Goal: Task Accomplishment & Management: Use online tool/utility

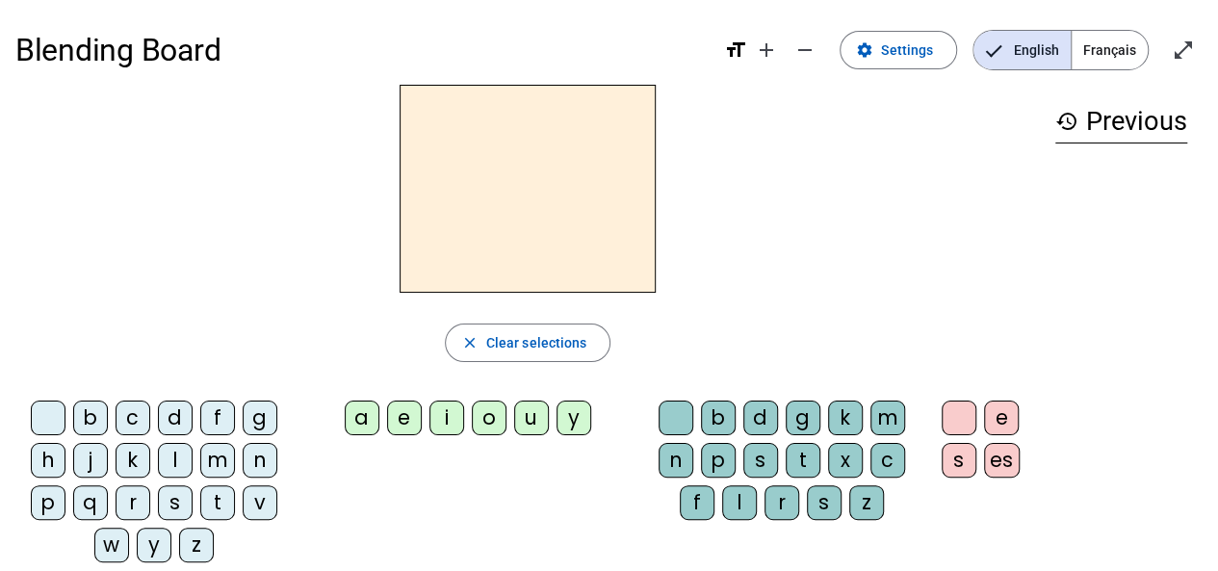
click at [177, 465] on div "l" at bounding box center [175, 460] width 35 height 35
click at [366, 422] on div "a" at bounding box center [362, 417] width 35 height 35
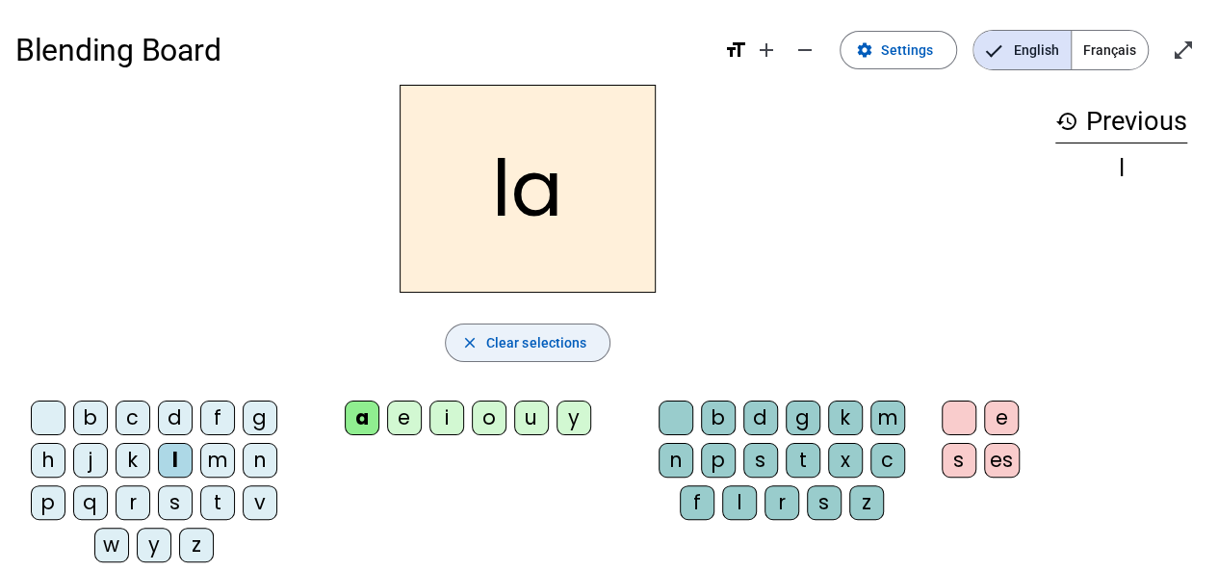
click at [537, 345] on span "Clear selections" at bounding box center [536, 342] width 101 height 23
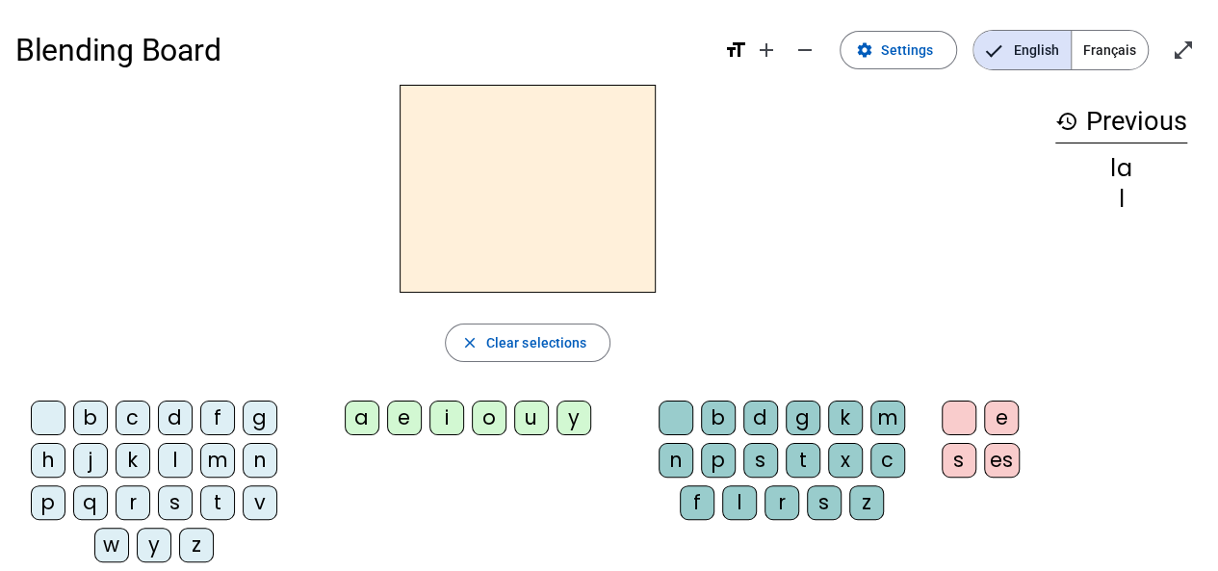
click at [177, 460] on div "l" at bounding box center [175, 460] width 35 height 35
click at [412, 422] on div "e" at bounding box center [404, 417] width 35 height 35
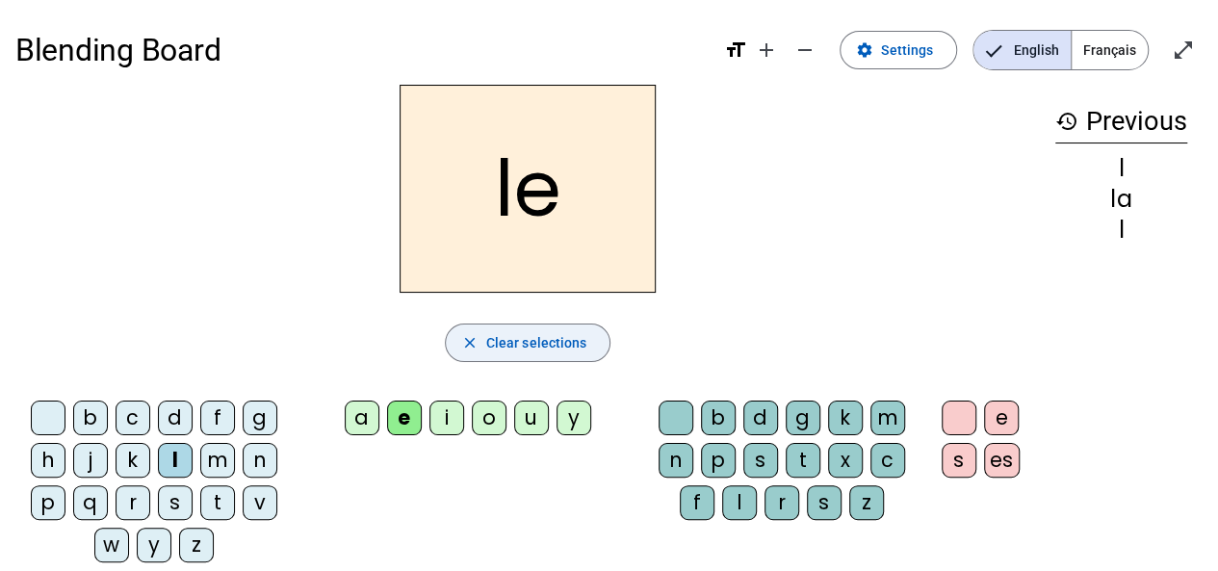
click at [487, 348] on span "Clear selections" at bounding box center [536, 342] width 101 height 23
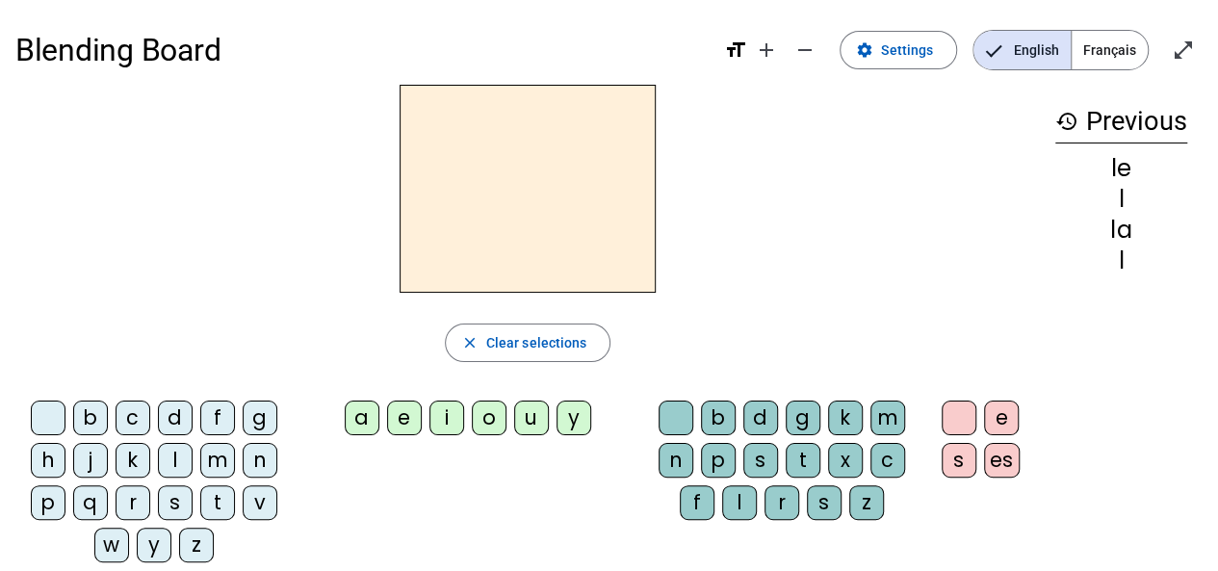
click at [181, 456] on div "l" at bounding box center [175, 460] width 35 height 35
click at [527, 427] on div "u" at bounding box center [531, 417] width 35 height 35
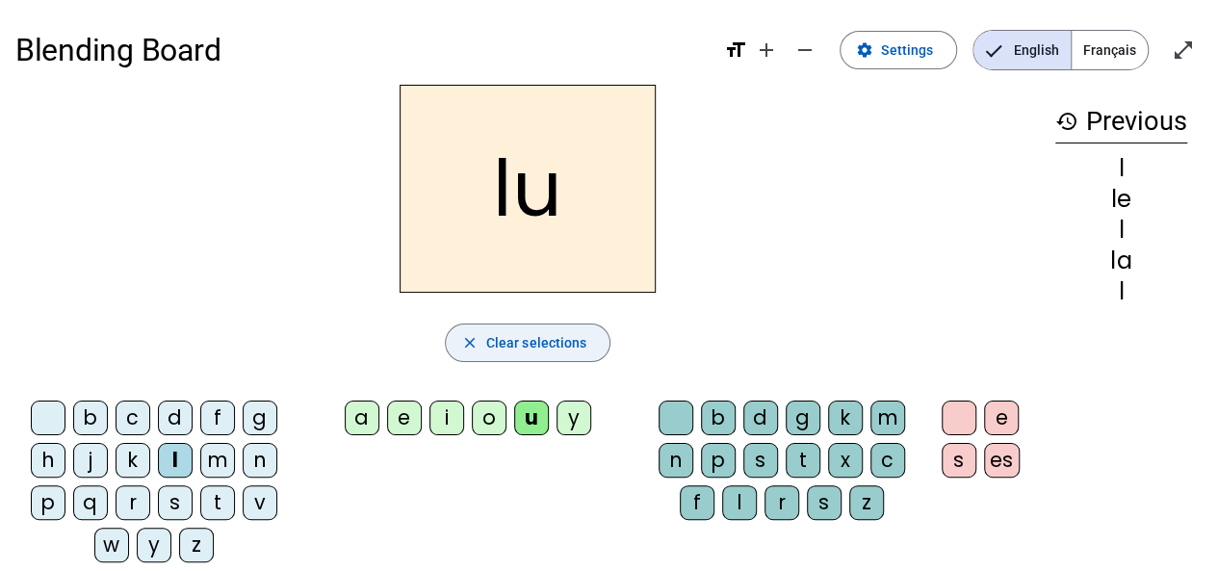
click at [517, 346] on span "Clear selections" at bounding box center [536, 342] width 101 height 23
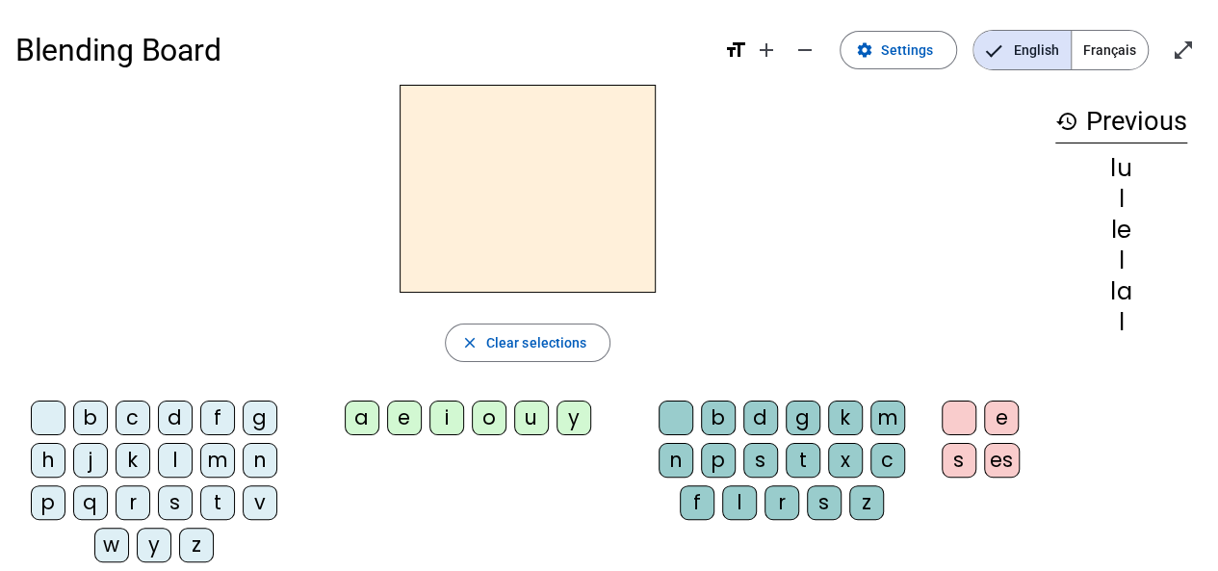
click at [218, 495] on div "t" at bounding box center [217, 502] width 35 height 35
click at [528, 421] on div "u" at bounding box center [531, 417] width 35 height 35
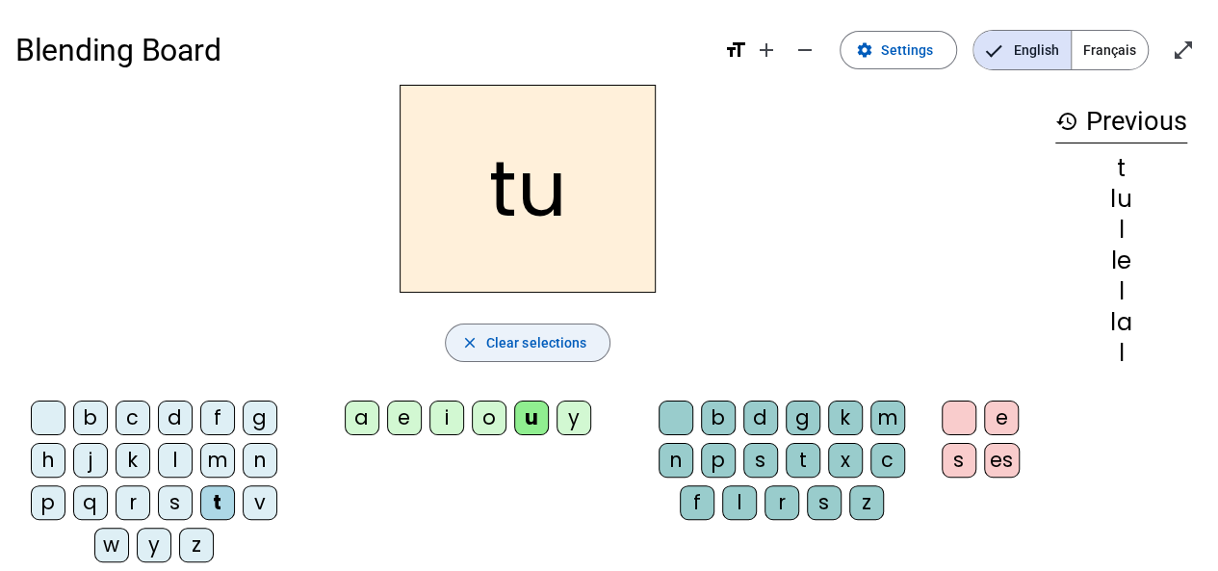
click at [520, 339] on span "Clear selections" at bounding box center [536, 342] width 101 height 23
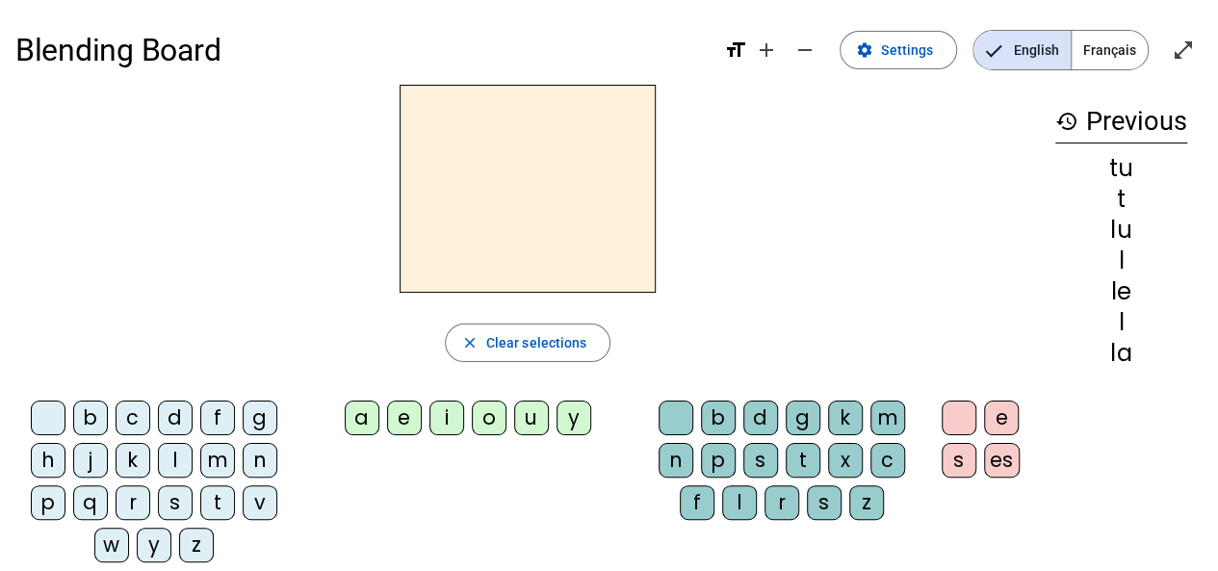
click at [221, 499] on div "t" at bounding box center [217, 502] width 35 height 35
click at [407, 423] on div "e" at bounding box center [404, 417] width 35 height 35
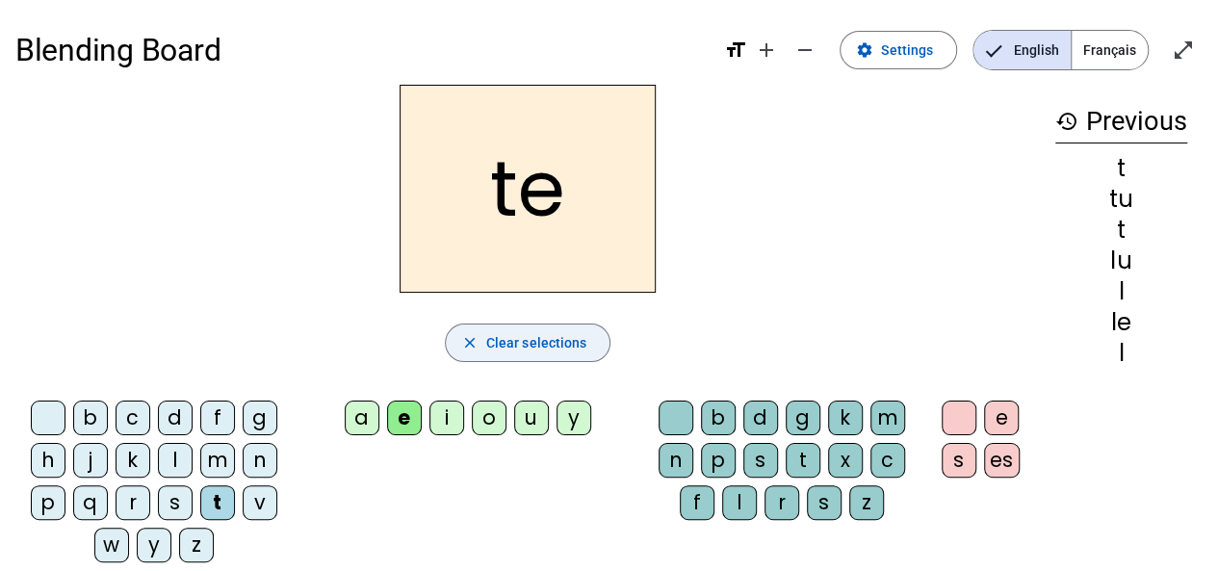
click at [497, 346] on span "Clear selections" at bounding box center [536, 342] width 101 height 23
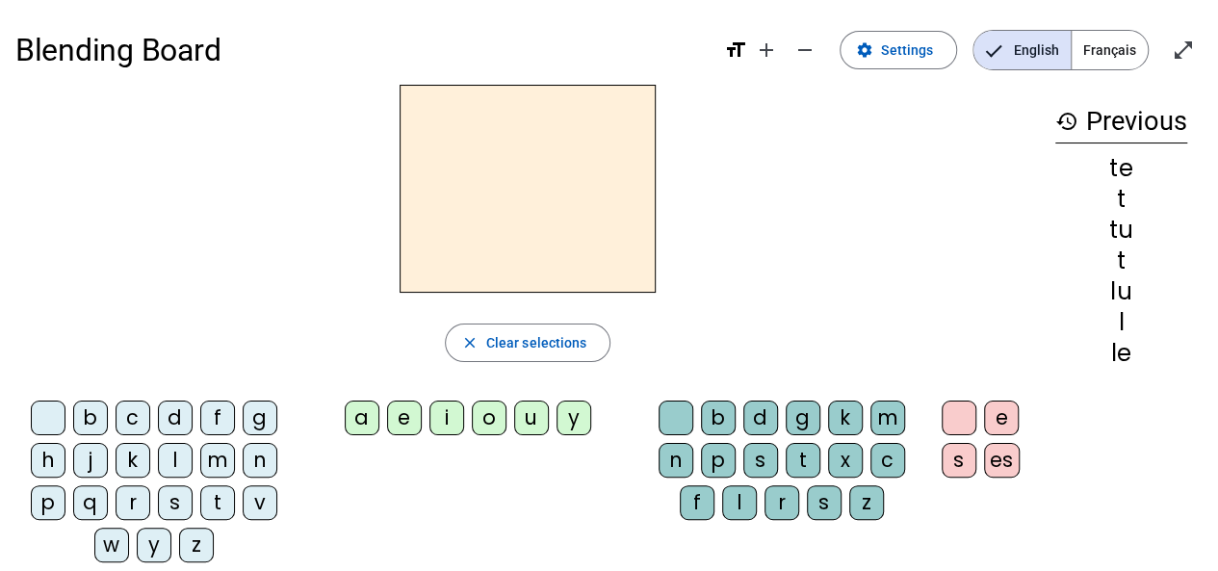
click at [216, 500] on div "t" at bounding box center [217, 502] width 35 height 35
click at [368, 417] on div "a" at bounding box center [362, 417] width 35 height 35
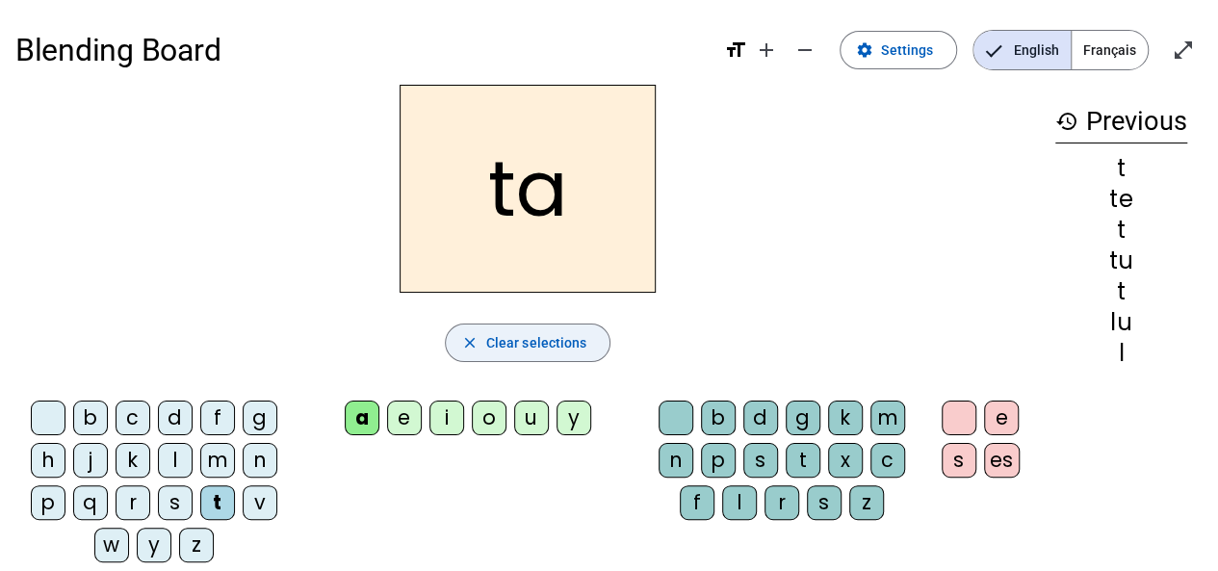
click at [503, 342] on span "Clear selections" at bounding box center [536, 342] width 101 height 23
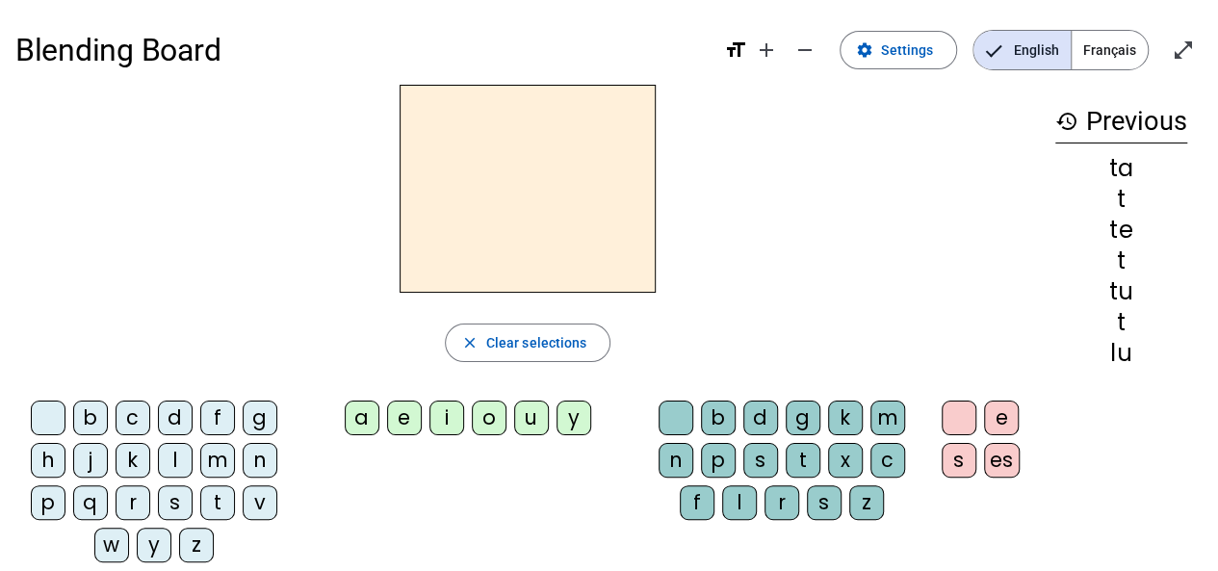
click at [364, 416] on div "a" at bounding box center [362, 417] width 35 height 35
click at [218, 458] on div "m" at bounding box center [217, 460] width 35 height 35
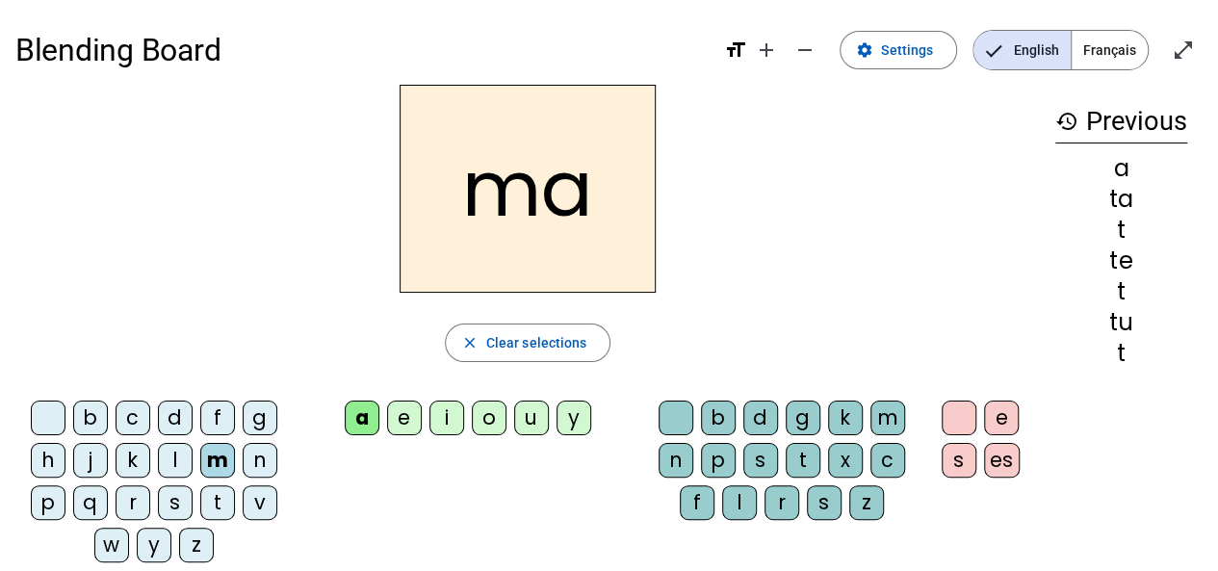
click at [452, 414] on div "i" at bounding box center [446, 417] width 35 height 35
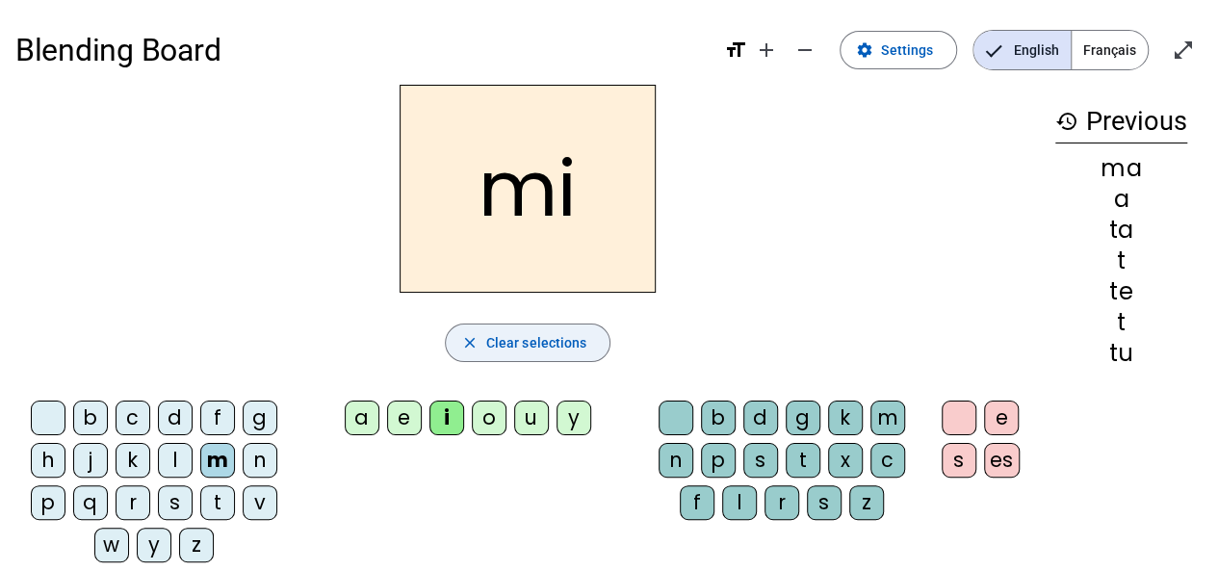
click at [524, 343] on span "Clear selections" at bounding box center [536, 342] width 101 height 23
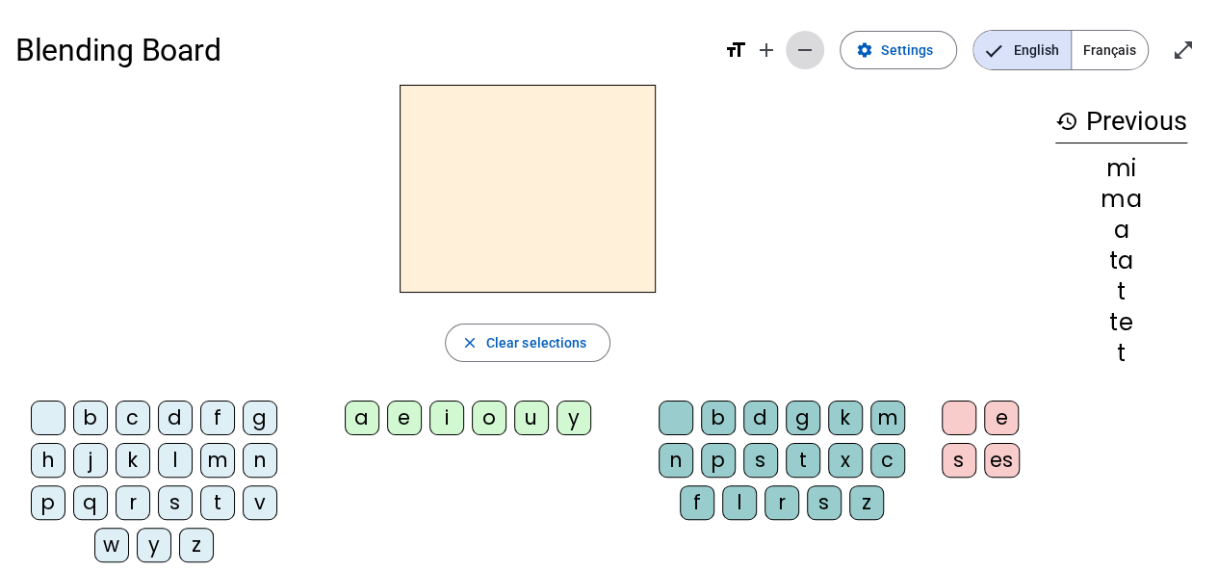
click at [803, 51] on mat-icon "remove" at bounding box center [804, 49] width 23 height 23
click at [778, 51] on mat-icon "add" at bounding box center [766, 49] width 23 height 23
click at [802, 51] on mat-icon "remove" at bounding box center [804, 49] width 23 height 23
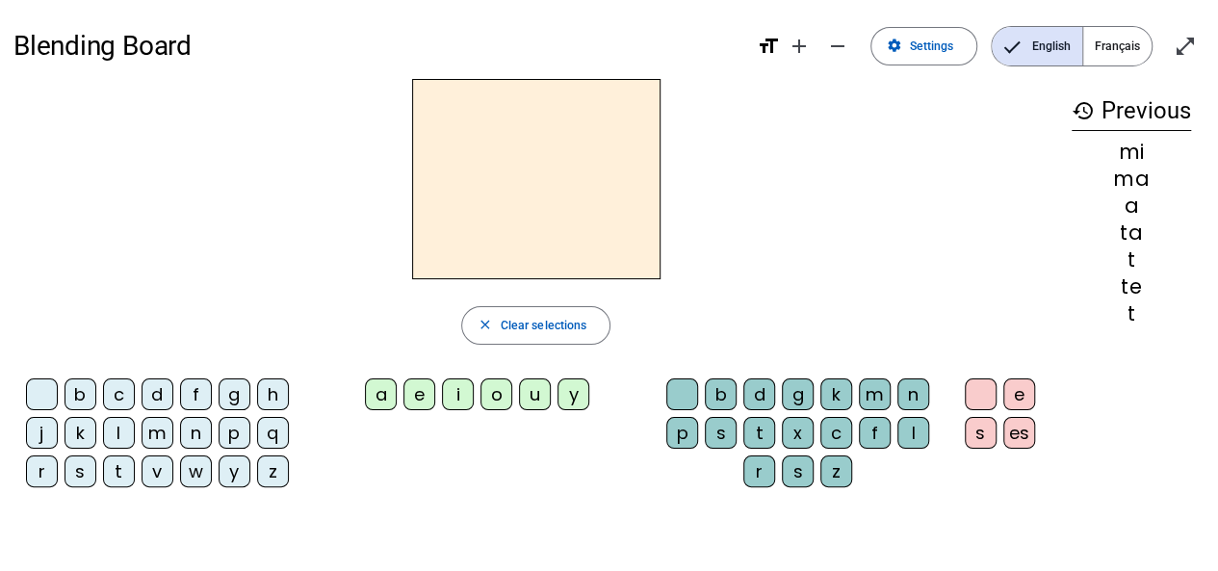
click at [763, 51] on mat-icon "format_size" at bounding box center [767, 46] width 23 height 23
click at [799, 51] on mat-icon "add" at bounding box center [798, 46] width 23 height 23
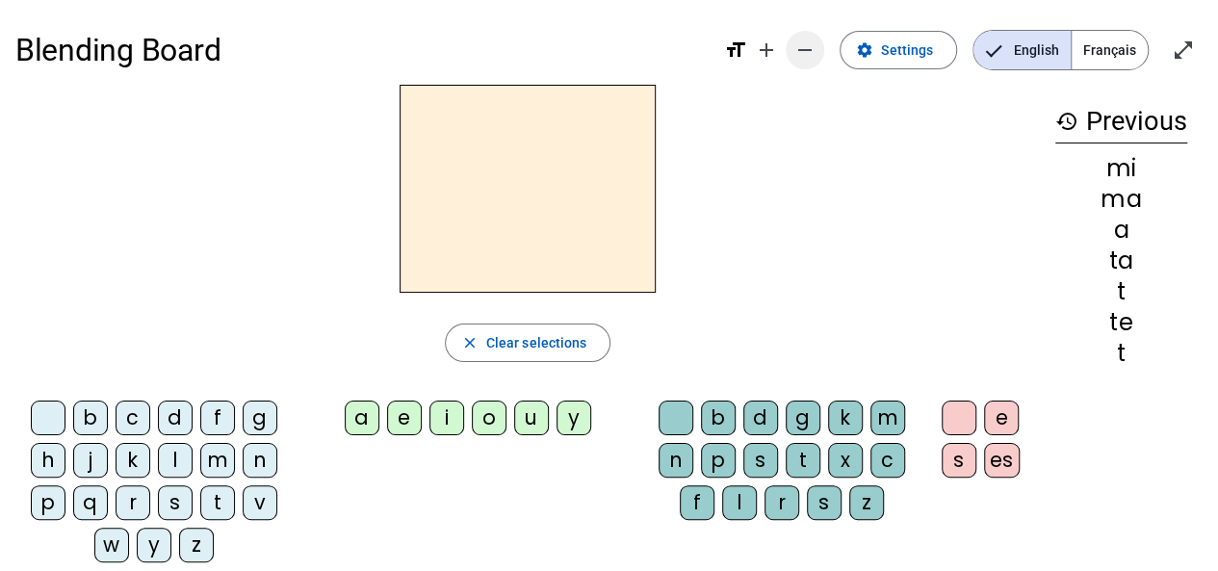
click at [800, 56] on mat-icon "remove" at bounding box center [804, 49] width 23 height 23
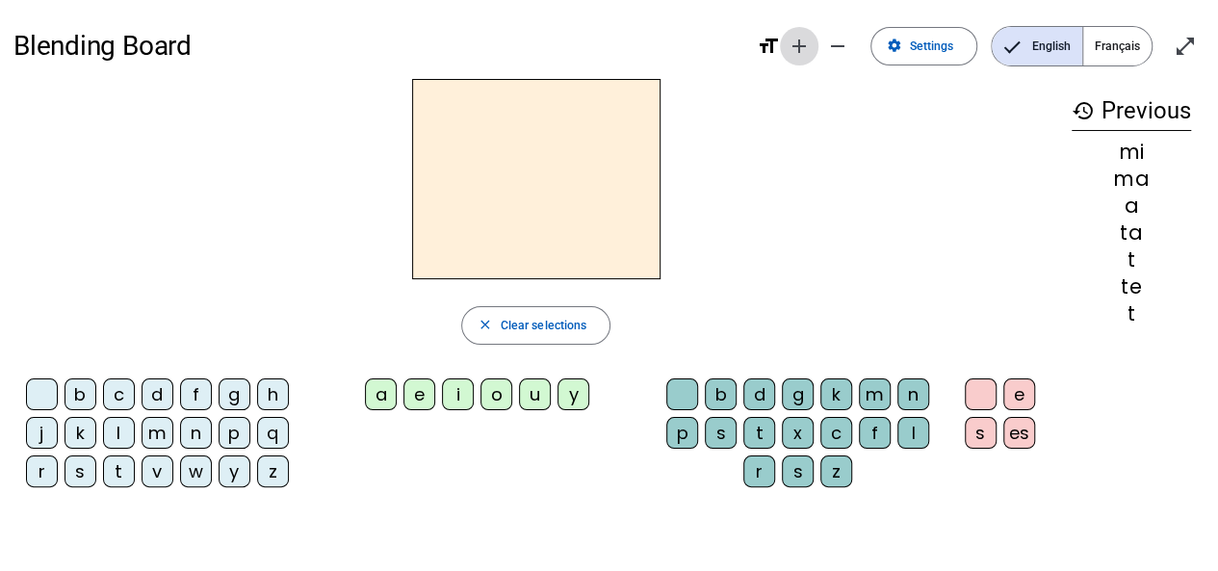
click at [800, 56] on mat-icon "add" at bounding box center [798, 46] width 23 height 23
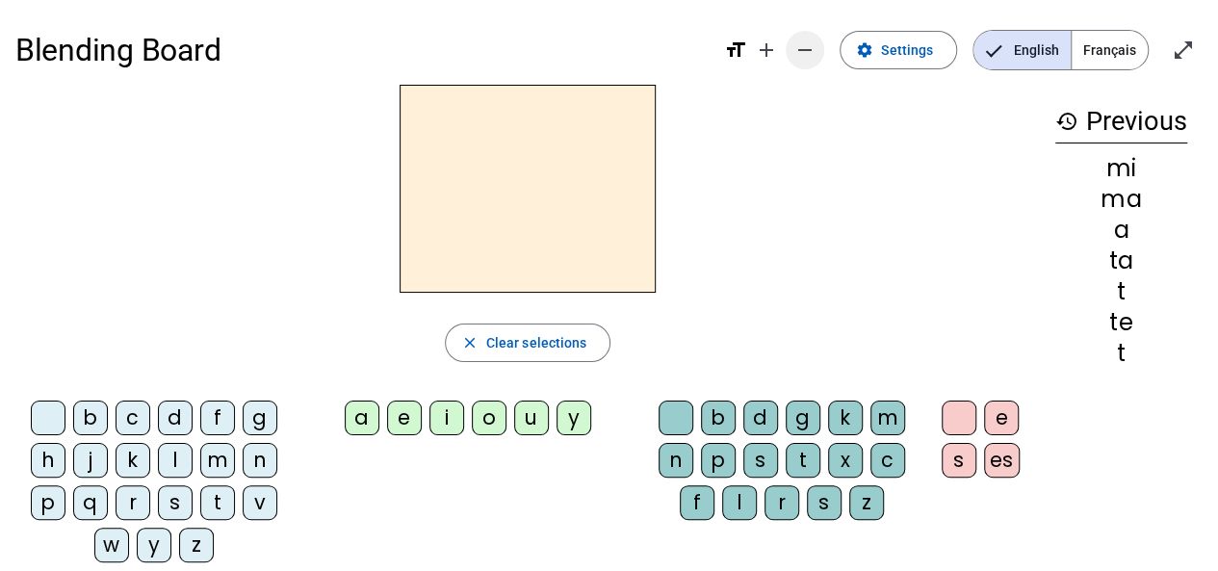
click at [796, 48] on span "Decrease font size" at bounding box center [805, 50] width 46 height 46
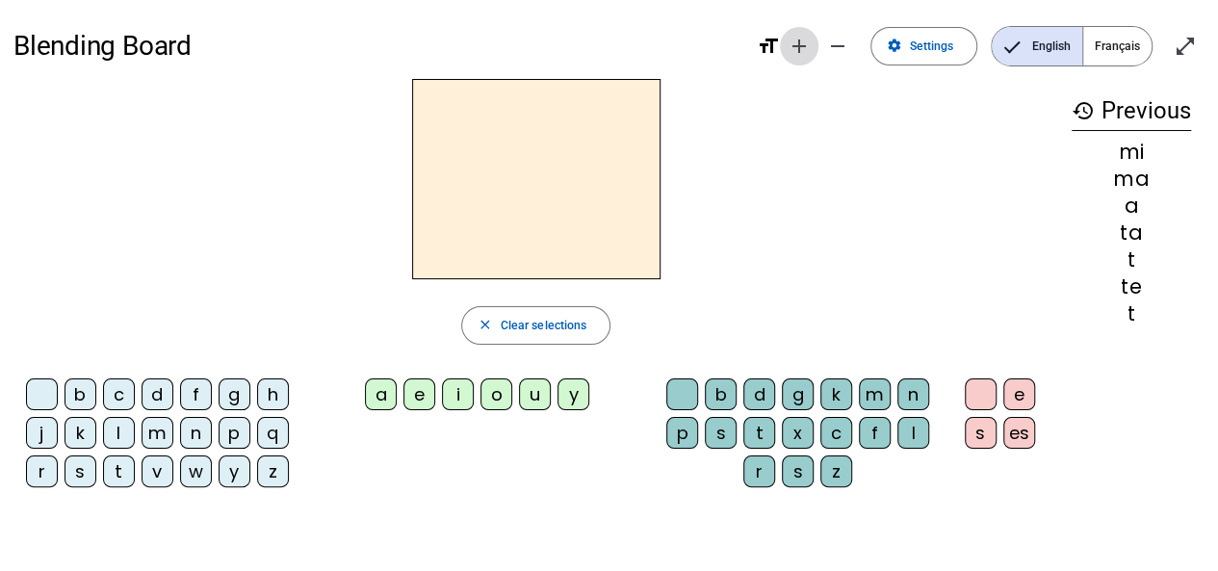
click at [800, 56] on mat-icon "add" at bounding box center [798, 46] width 23 height 23
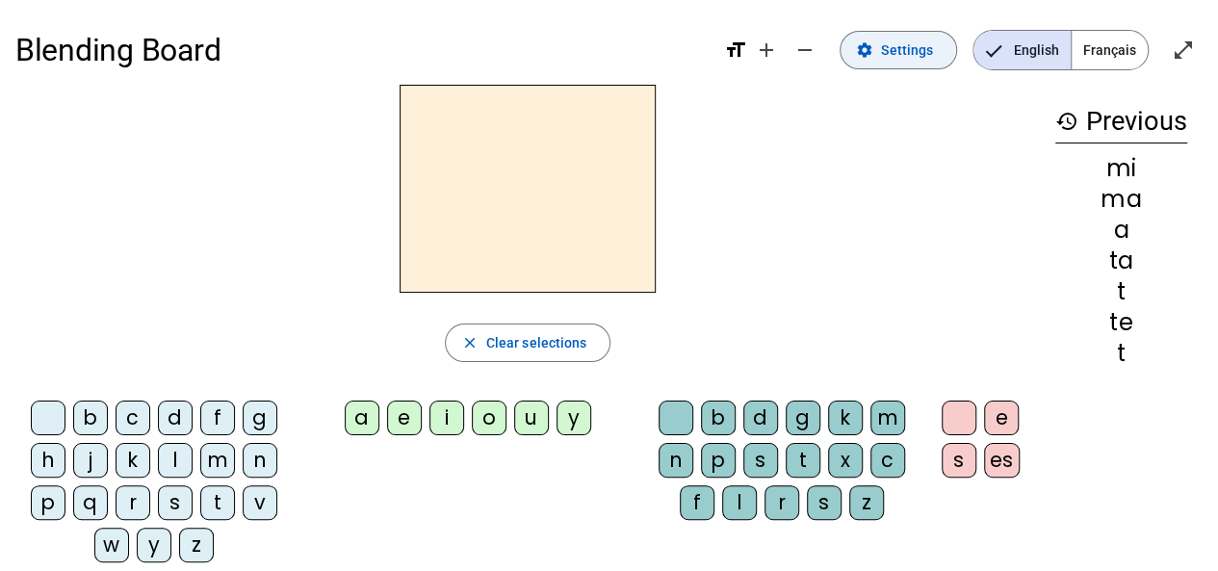
click at [900, 59] on span "Settings" at bounding box center [907, 49] width 52 height 23
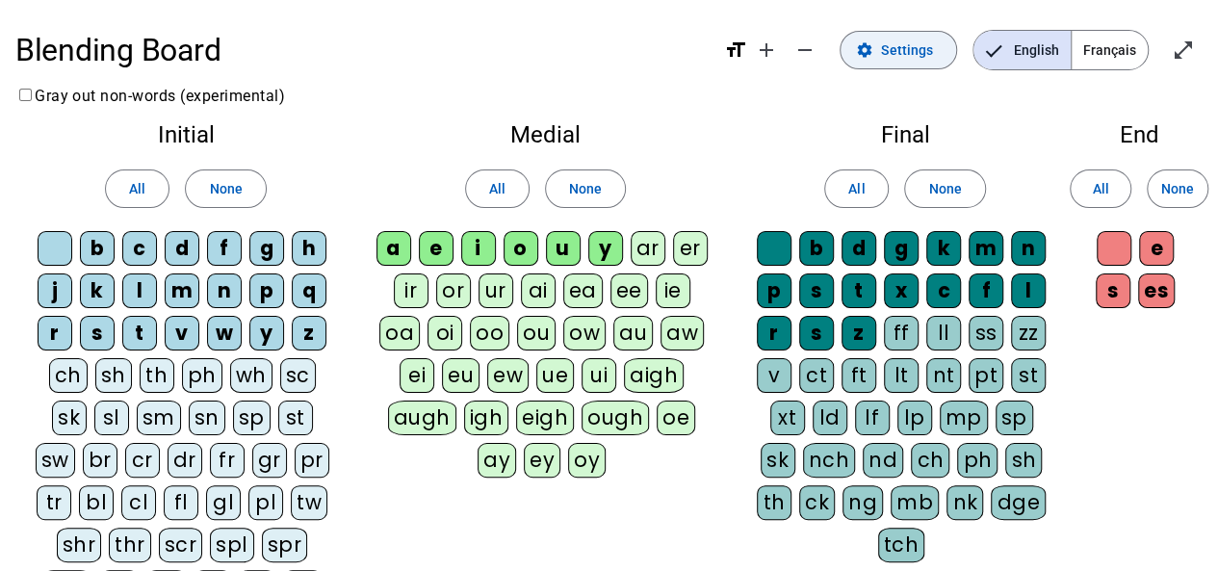
click at [899, 59] on span "Settings" at bounding box center [907, 49] width 52 height 23
click at [1171, 47] on mat-icon "open_in_full" at bounding box center [1182, 49] width 23 height 23
